Goal: Task Accomplishment & Management: Manage account settings

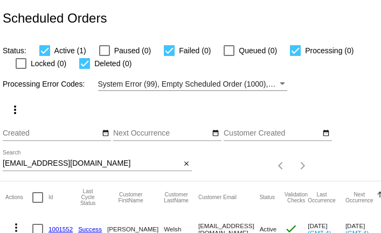
click at [95, 166] on input "Lise2314@gmail.com" at bounding box center [92, 163] width 178 height 9
paste input "gina@ginasager"
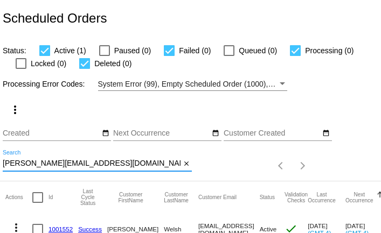
type input "gina@ginasager.com"
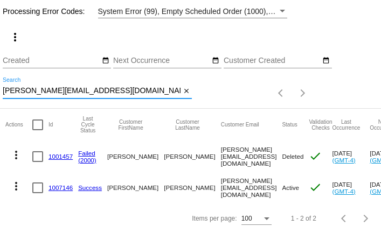
click at [62, 191] on link "1007146" at bounding box center [60, 187] width 24 height 7
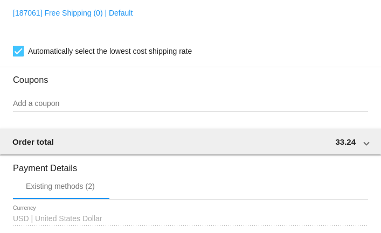
scroll to position [978, 0]
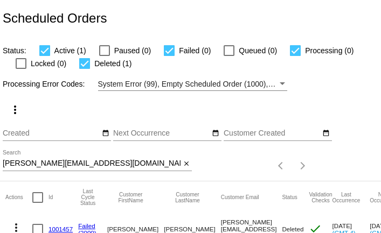
click at [65, 166] on input "gina@ginasager.com" at bounding box center [92, 163] width 178 height 9
paste input "meghalaina@gmail"
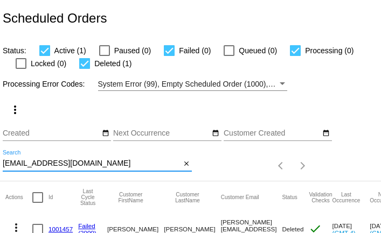
type input "meghalaina@gmail.com"
